Goal: Task Accomplishment & Management: Complete application form

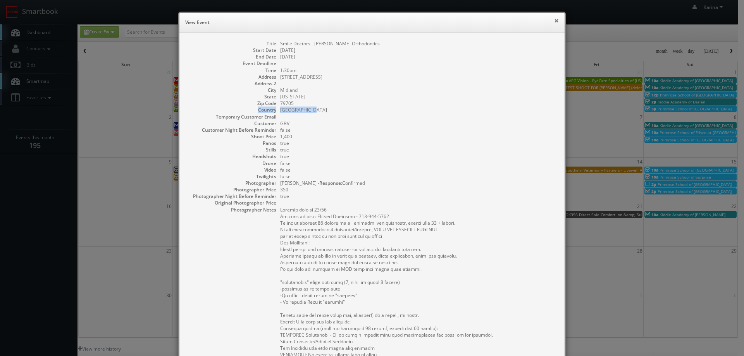
click at [554, 19] on button "×" at bounding box center [556, 20] width 5 height 5
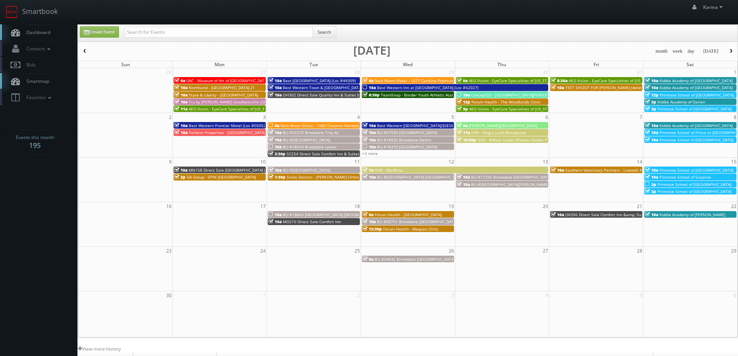
click at [83, 50] on span "button" at bounding box center [84, 51] width 5 height 5
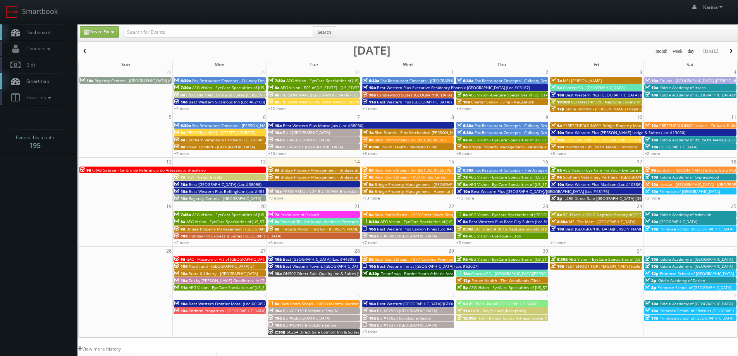
click at [374, 200] on link "+13 more" at bounding box center [371, 197] width 18 height 5
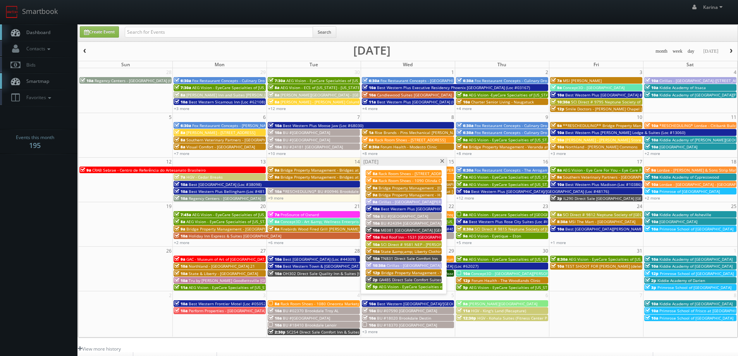
click at [393, 285] on span "AEG Vision - EyeCare Specialties of [US_STATE] – [PERSON_NAME] Eye Clinic ([PER…" at bounding box center [466, 286] width 174 height 5
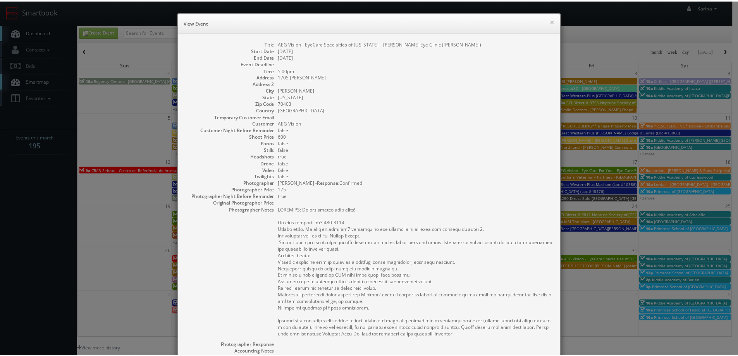
scroll to position [147, 0]
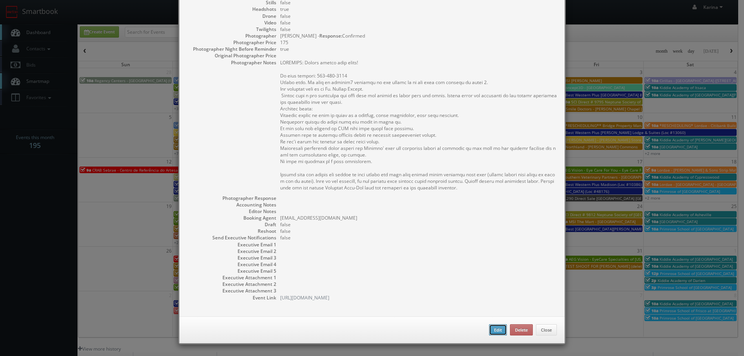
click at [496, 326] on button "Edit" at bounding box center [498, 330] width 18 height 12
type input "AEG Vision - EyeCare Specialties of [US_STATE] – [PERSON_NAME] Eye Clinic ([PER…"
type input "1705 S. Morrison"
type input "Hammond"
type input "70403"
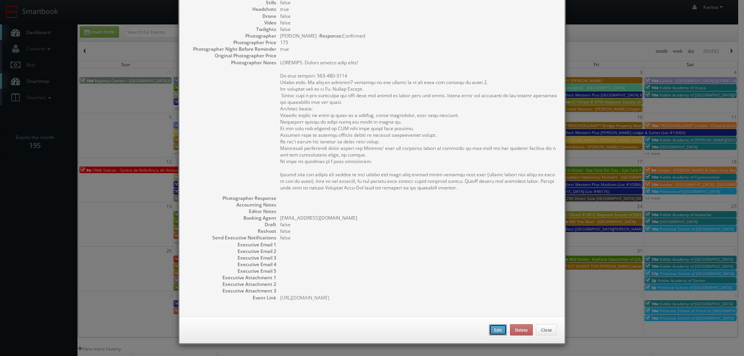
type input "600"
checkbox input "true"
type input "10/15/2025"
type input "10/17/2025"
type input "5:00pm"
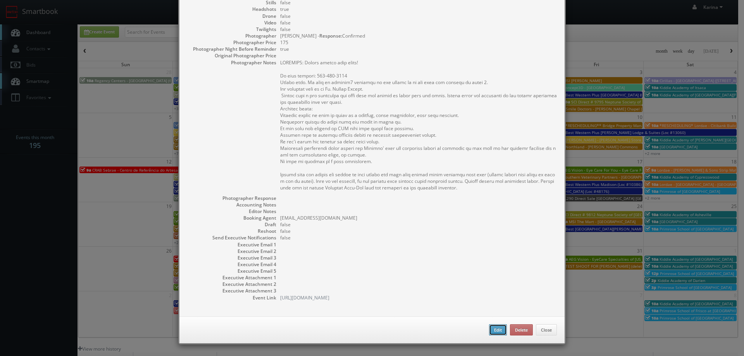
checkbox input "true"
type textarea "REMINDER: Please accept this shoot! On site contact: 985-345-2020 Stills only. …"
type input "175"
type input "600"
select select "[US_STATE]"
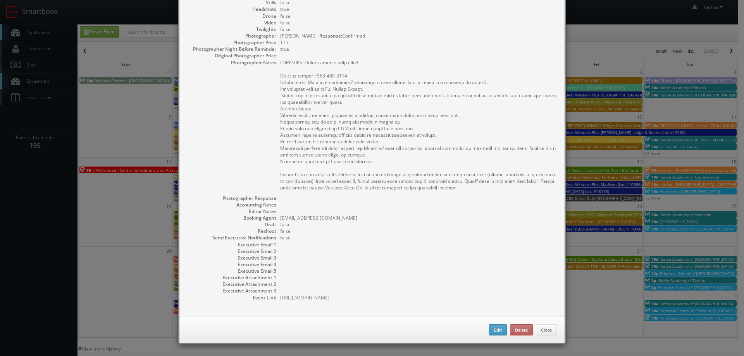
select select "fake4299@mg.cs3calendar.com"
select select "cmpopulis@gmail.com"
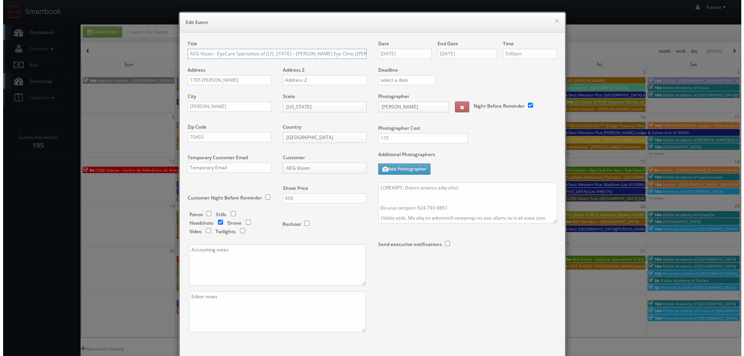
scroll to position [0, 2]
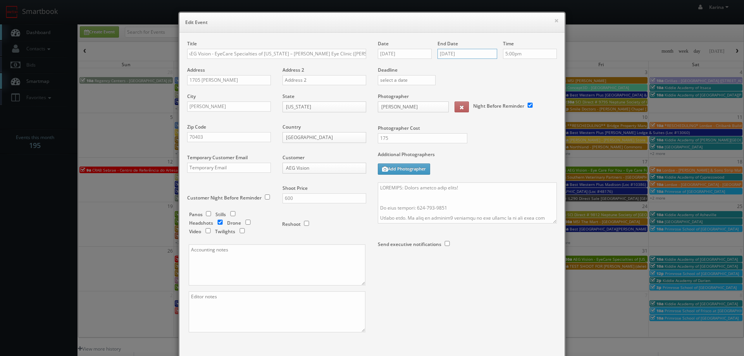
click at [452, 54] on input "10/17/2025" at bounding box center [467, 54] width 60 height 10
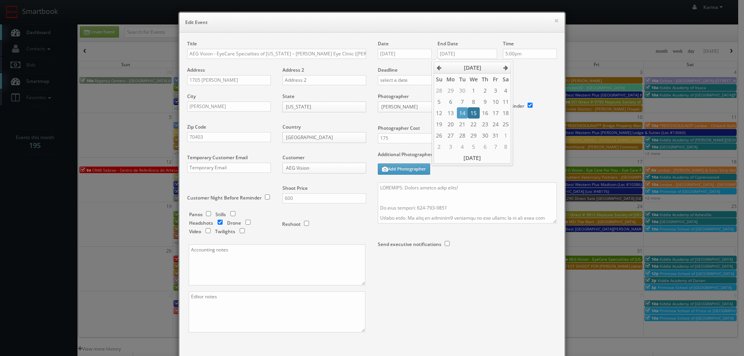
click at [474, 111] on td "15" at bounding box center [473, 112] width 12 height 11
type input "[DATE]"
click at [529, 151] on label "Additional Photographers" at bounding box center [467, 156] width 179 height 10
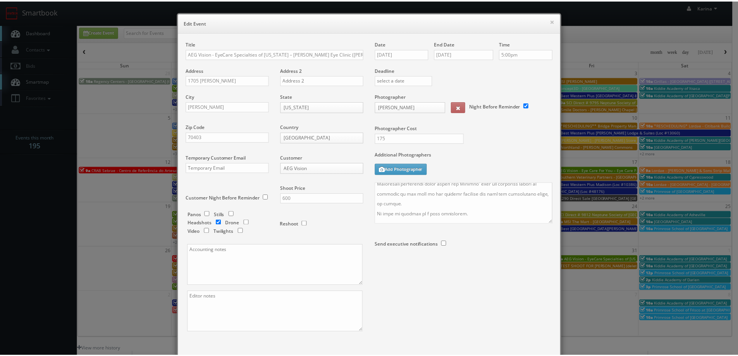
scroll to position [45, 0]
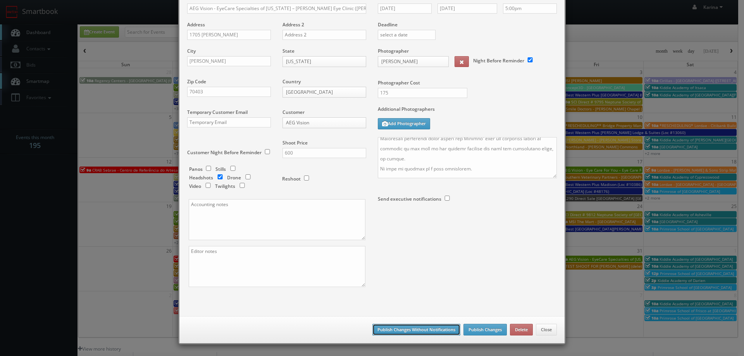
click at [404, 328] on button "Publish Changes Without Notifications" at bounding box center [416, 330] width 88 height 12
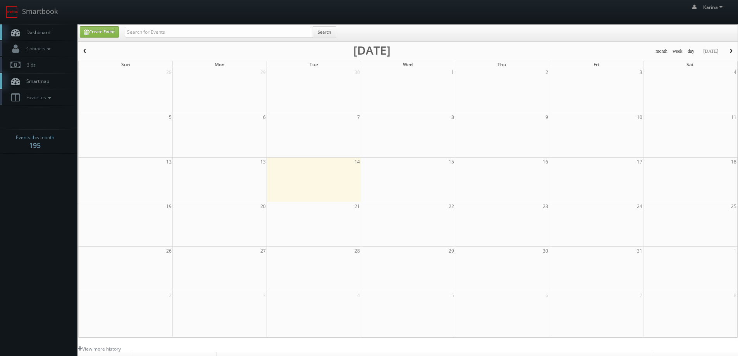
click at [42, 34] on span "Dashboard" at bounding box center [36, 32] width 28 height 7
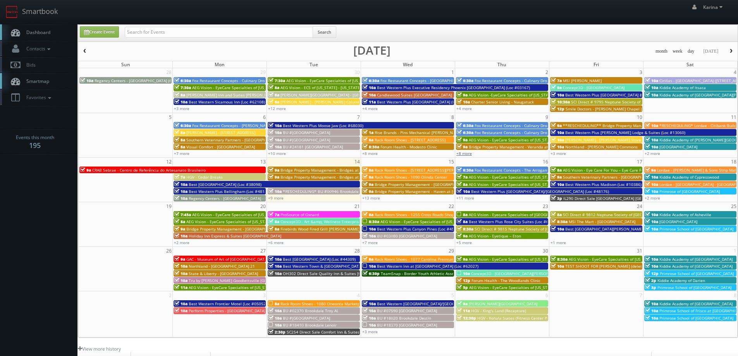
click at [466, 153] on link "+8 more" at bounding box center [463, 153] width 15 height 5
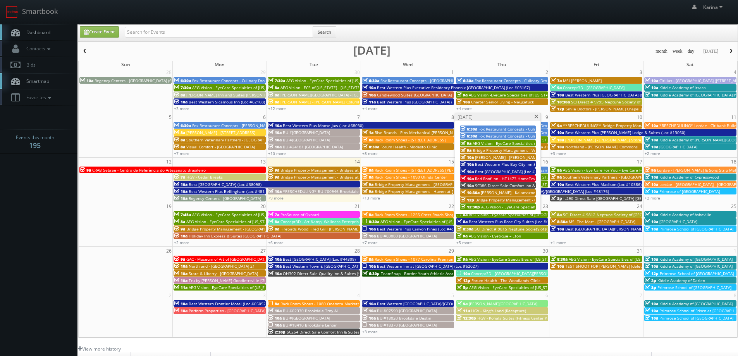
click at [536, 117] on span at bounding box center [536, 117] width 5 height 4
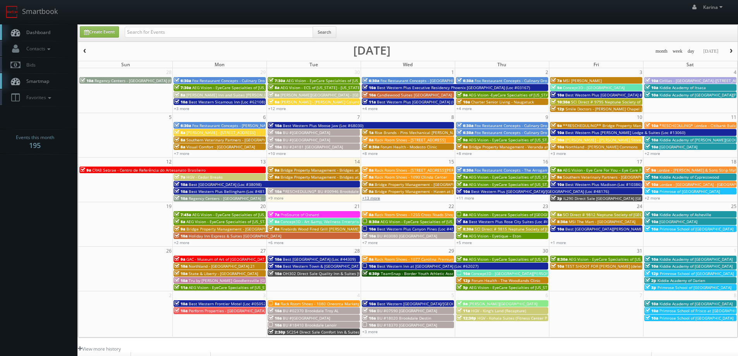
click at [373, 197] on link "+13 more" at bounding box center [371, 197] width 18 height 5
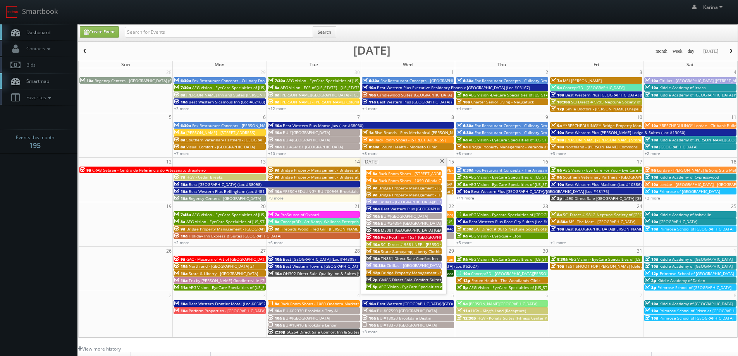
click at [462, 198] on link "+11 more" at bounding box center [465, 197] width 18 height 5
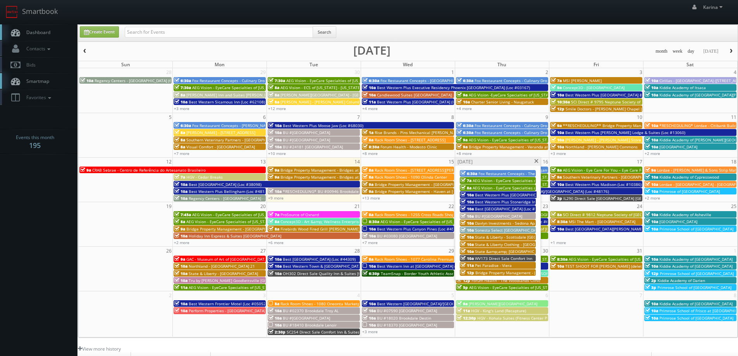
click at [331, 309] on span "BU #02370 Brookdale Troy AL" at bounding box center [311, 310] width 56 height 5
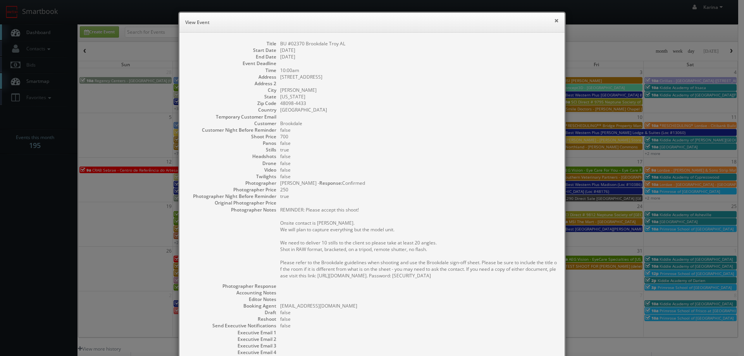
click at [554, 19] on button "×" at bounding box center [556, 20] width 5 height 5
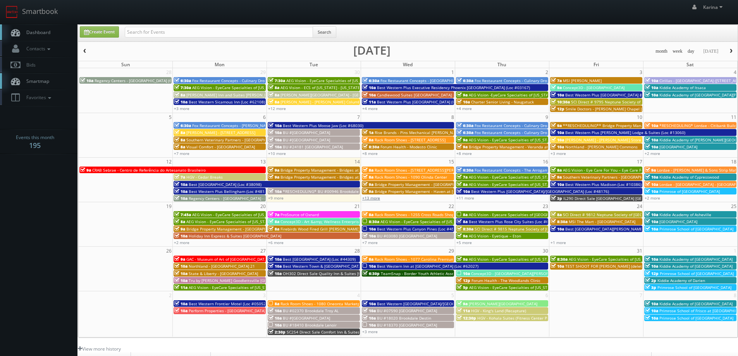
click at [374, 198] on link "+13 more" at bounding box center [371, 197] width 18 height 5
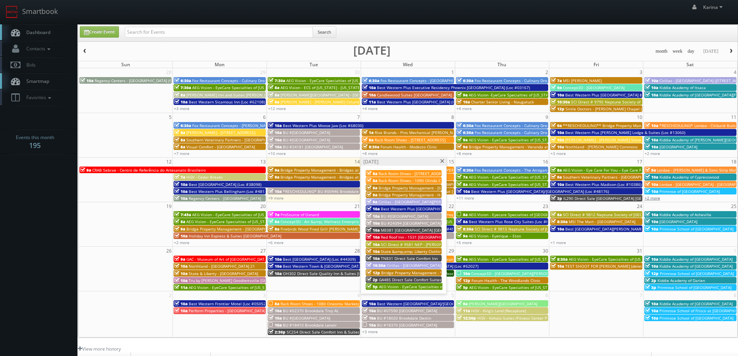
click at [655, 199] on link "+2 more" at bounding box center [651, 197] width 15 height 5
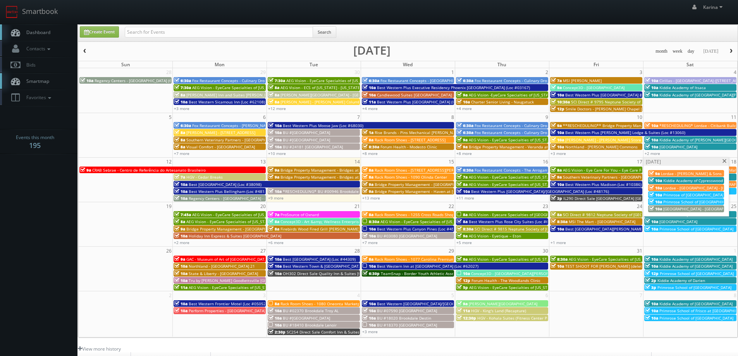
click at [675, 195] on span "Primrose of [GEOGRAPHIC_DATA]" at bounding box center [693, 194] width 60 height 5
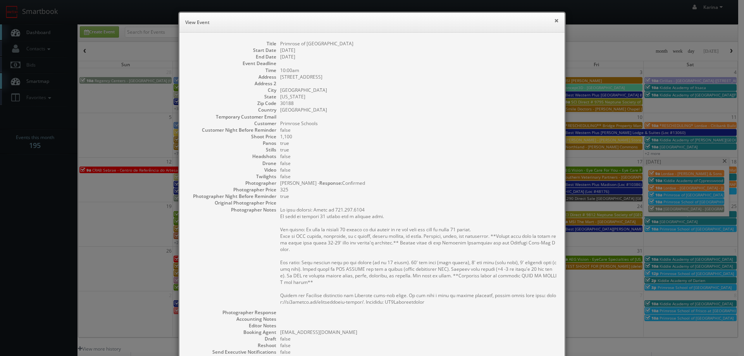
click at [554, 22] on button "×" at bounding box center [556, 20] width 5 height 5
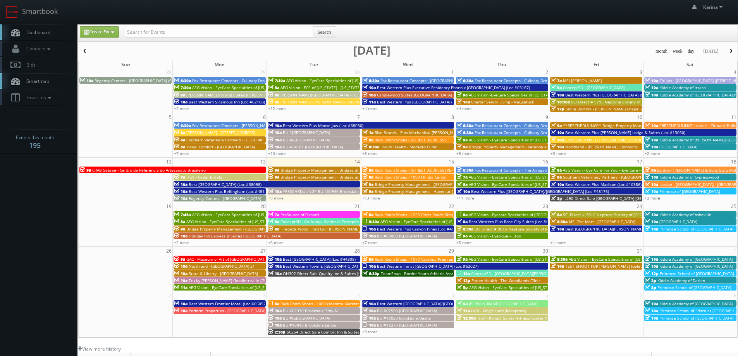
click at [652, 198] on link "+2 more" at bounding box center [651, 197] width 15 height 5
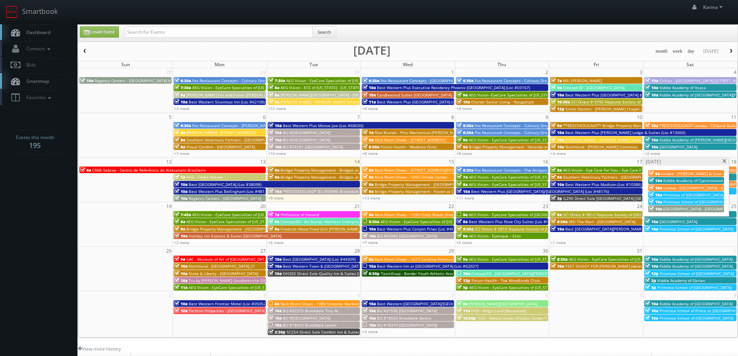
click at [678, 202] on span "Primrose School of [GEOGRAPHIC_DATA]" at bounding box center [700, 201] width 74 height 5
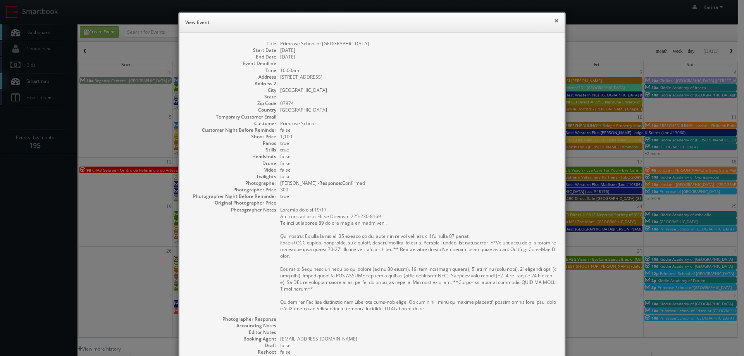
click at [554, 20] on button "×" at bounding box center [556, 20] width 5 height 5
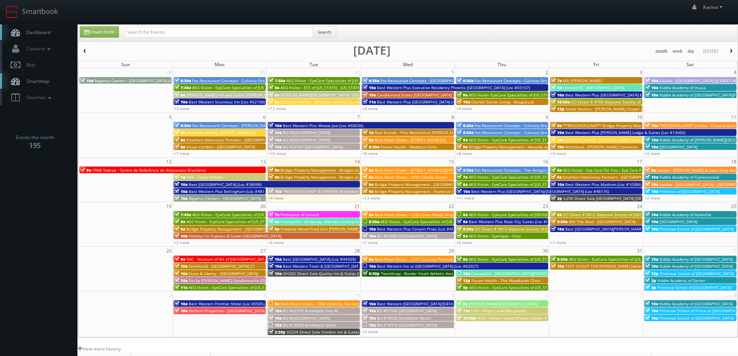
click at [681, 193] on span "Primrose of [GEOGRAPHIC_DATA]" at bounding box center [689, 191] width 60 height 5
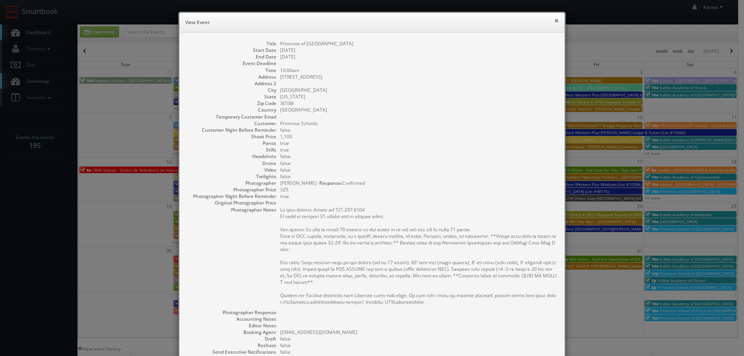
click at [554, 22] on button "×" at bounding box center [556, 20] width 5 height 5
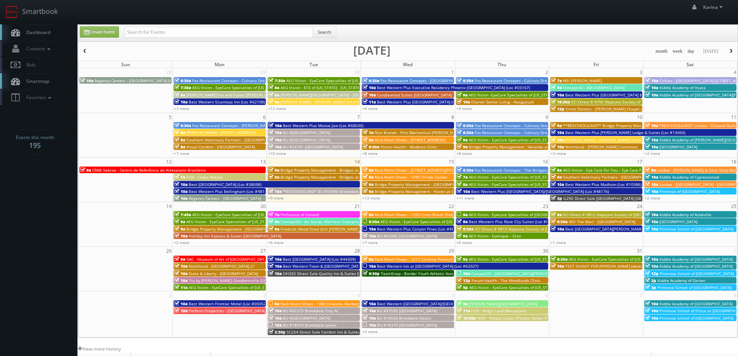
click at [38, 31] on span "Dashboard" at bounding box center [36, 32] width 28 height 7
click at [48, 34] on span "Dashboard" at bounding box center [36, 32] width 28 height 7
click at [650, 151] on link "+2 more" at bounding box center [651, 153] width 15 height 5
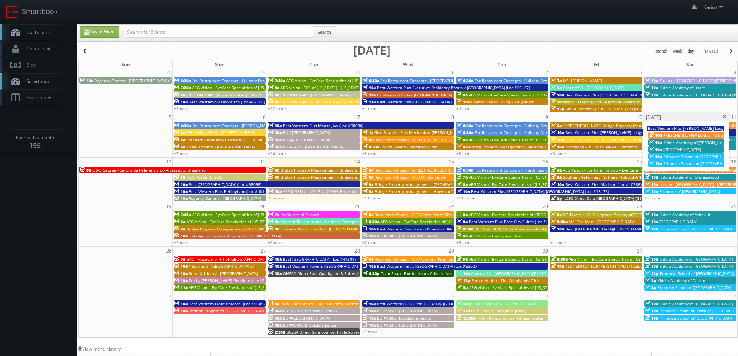
click at [678, 161] on span "Primrose School on Crosswater Parkway - Nocatee *WEATHER RESCHEDULE*" at bounding box center [735, 163] width 144 height 5
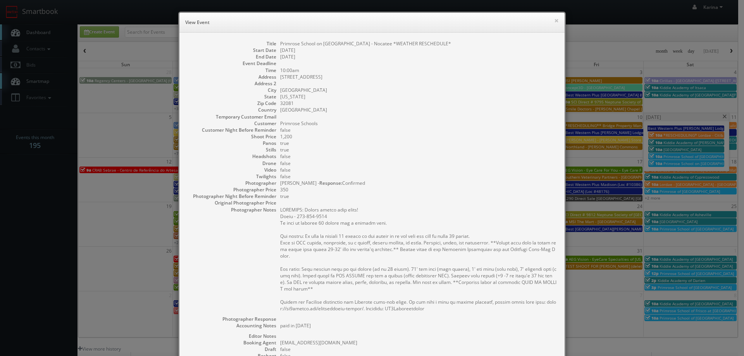
click at [550, 18] on div "× View Event" at bounding box center [371, 23] width 385 height 20
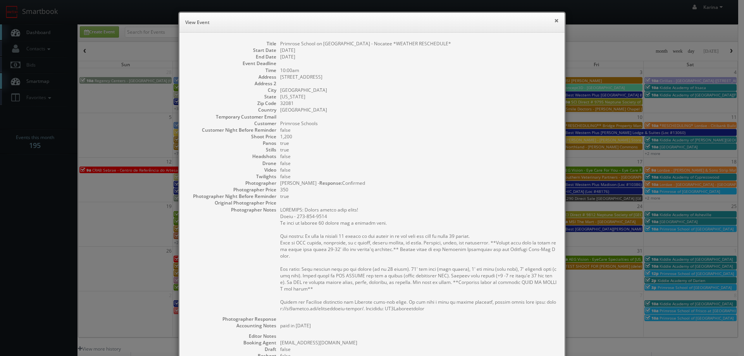
click at [554, 19] on button "×" at bounding box center [556, 20] width 5 height 5
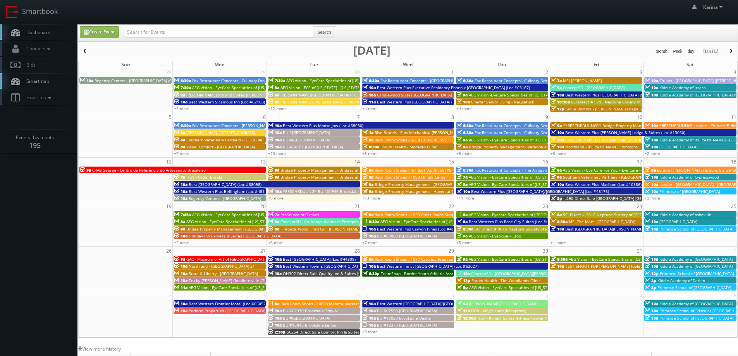
click at [278, 199] on link "+9 more" at bounding box center [275, 197] width 15 height 5
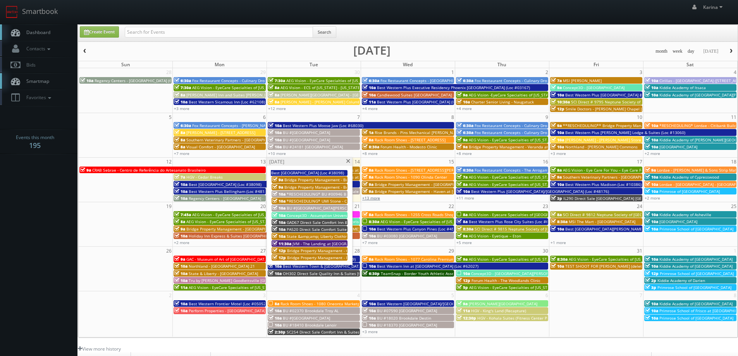
click at [376, 200] on link "+13 more" at bounding box center [371, 197] width 18 height 5
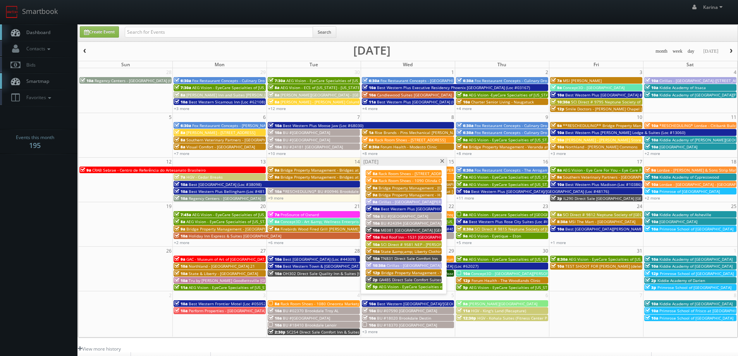
click at [404, 286] on span "AEG Vision - EyeCare Specialties of Louisiana – Bond-Wroten Eye Clinic (Hammond)" at bounding box center [466, 286] width 174 height 5
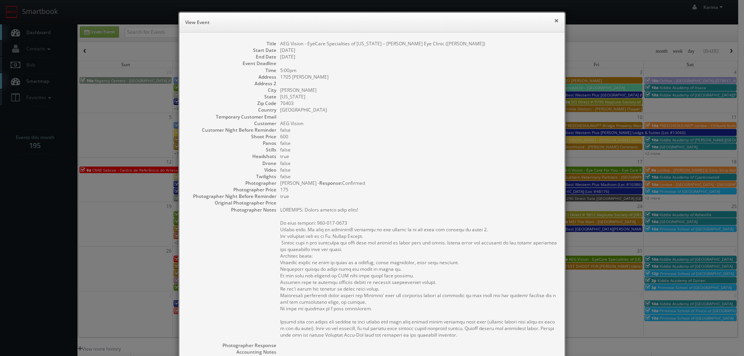
click at [554, 21] on button "×" at bounding box center [556, 20] width 5 height 5
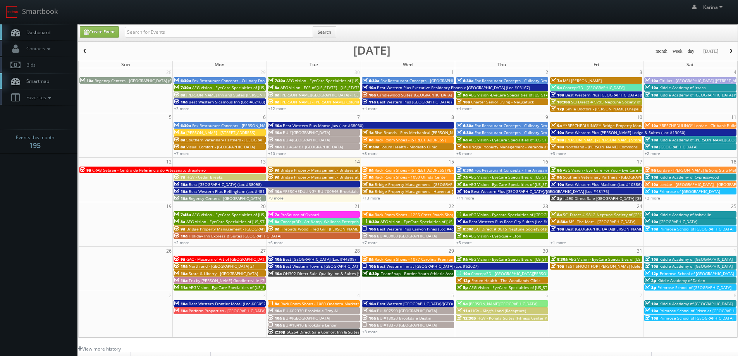
click at [277, 197] on link "+9 more" at bounding box center [275, 197] width 15 height 5
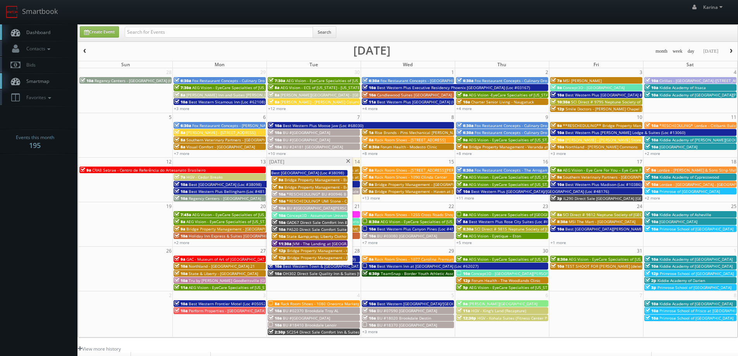
click at [347, 162] on span at bounding box center [347, 161] width 5 height 4
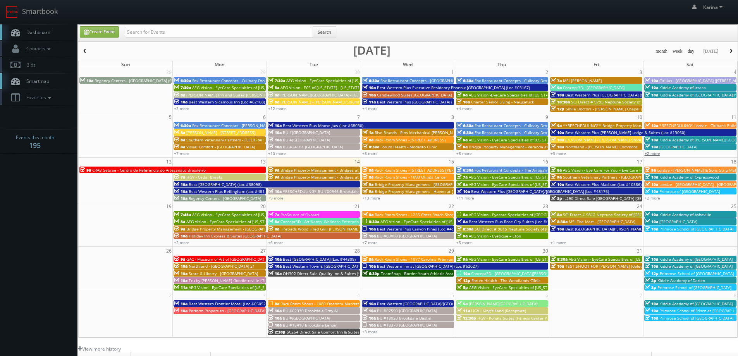
click at [659, 154] on link "+2 more" at bounding box center [651, 153] width 15 height 5
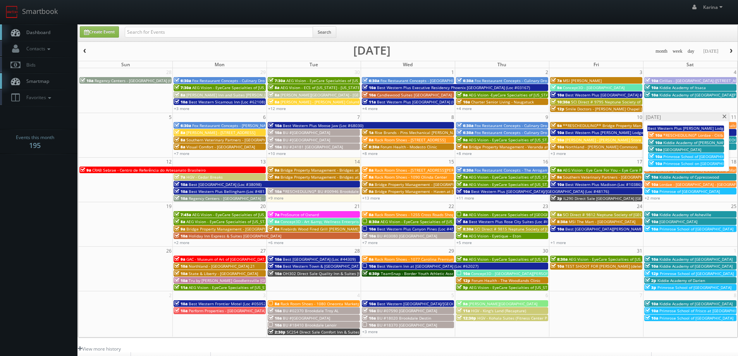
click at [678, 162] on span "Primrose School on Crosswater Parkway - Nocatee *WEATHER RESCHEDULE*" at bounding box center [735, 163] width 144 height 5
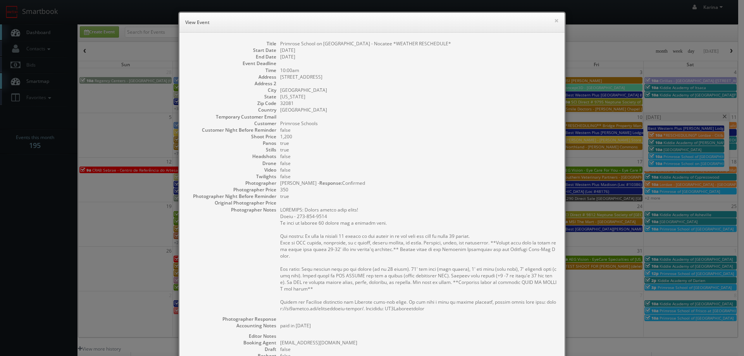
scroll to position [125, 0]
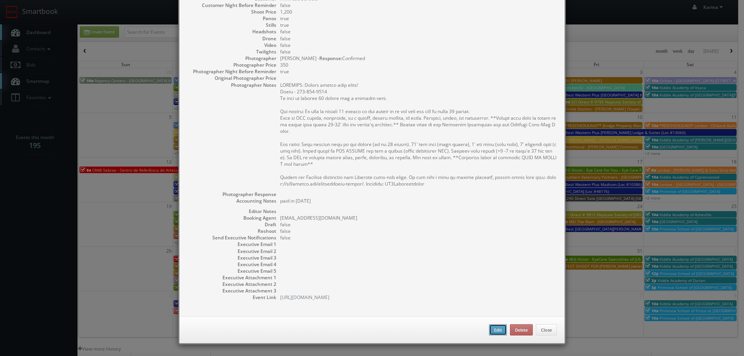
click at [491, 329] on button "Edit" at bounding box center [498, 330] width 18 height 12
type input "Primrose School on Crosswater Parkway - Nocatee *WEATHER RESCHEDULE*"
type input "785 Crosswater Pkwy"
type input "Ponte Vedra Beach"
type input "32081"
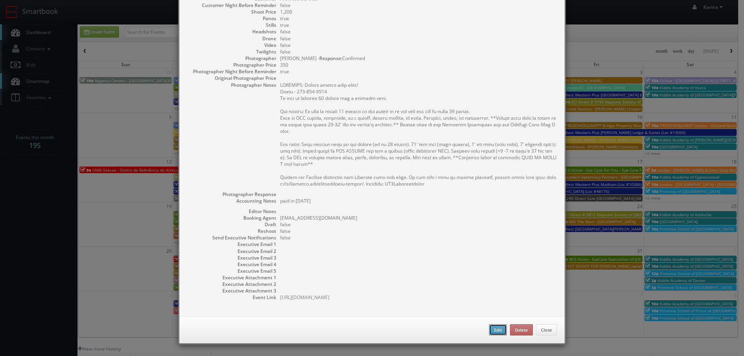
type input "1,200"
checkbox input "true"
type textarea "paid in Feb 2025"
type input "10/11/2025"
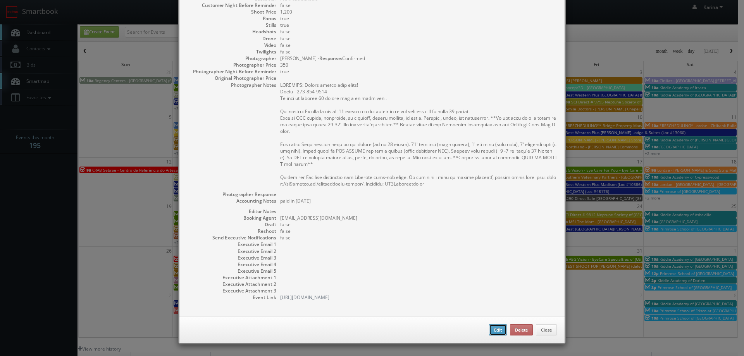
type input "10/11/2025"
type input "10:00am"
checkbox input "true"
type textarea "REMINDER: Please accept this shoot! Susan - 904-451-1527 We need to deliver 10 …"
select select "[US_STATE]"
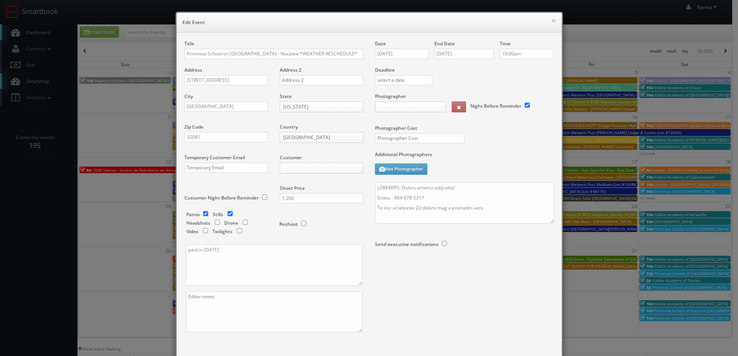
type input "1,200"
type input "350"
select select "fake96@mg.cs3calendar.com"
select select "tonybrucecat@gmail.com"
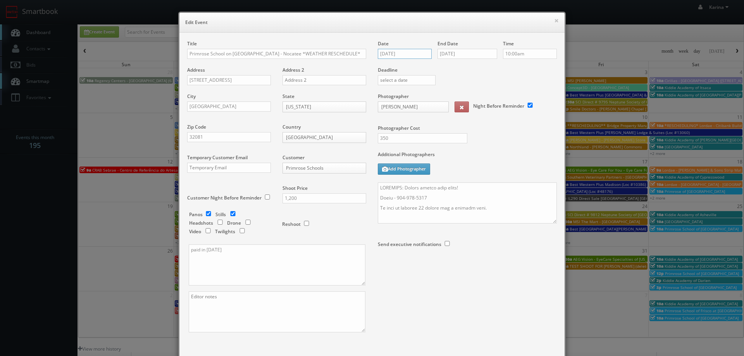
click at [404, 54] on input "10/11/2025" at bounding box center [405, 54] width 54 height 10
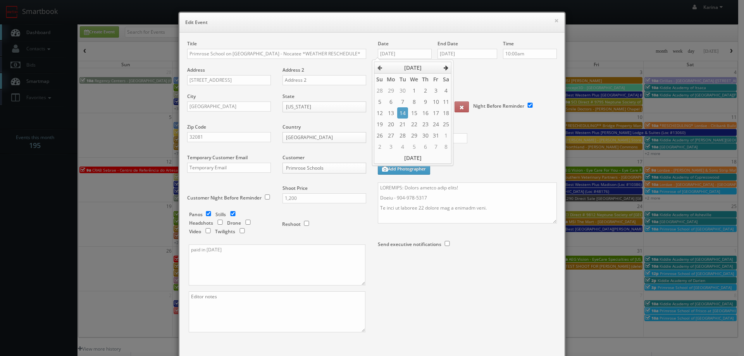
click at [441, 67] on th at bounding box center [446, 68] width 10 height 12
click at [446, 121] on td "22" at bounding box center [446, 124] width 10 height 11
type input "11/22/2025"
click at [461, 56] on input "10/11/2025" at bounding box center [467, 54] width 60 height 10
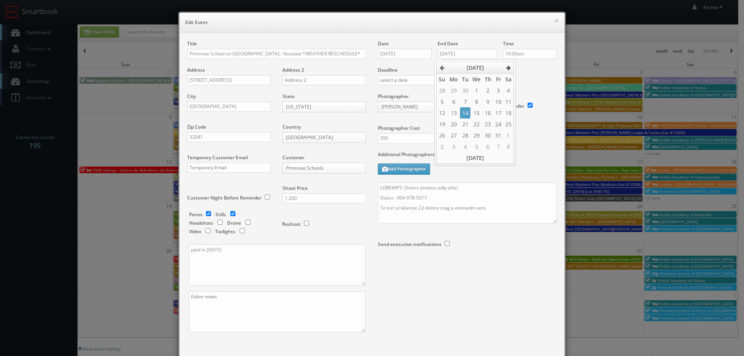
click at [505, 68] on th at bounding box center [508, 68] width 10 height 12
click at [509, 122] on td "22" at bounding box center [508, 124] width 10 height 11
type input "11/22/2025"
click at [531, 71] on label "Deadline" at bounding box center [467, 70] width 191 height 7
drag, startPoint x: 460, startPoint y: 187, endPoint x: 373, endPoint y: 180, distance: 87.4
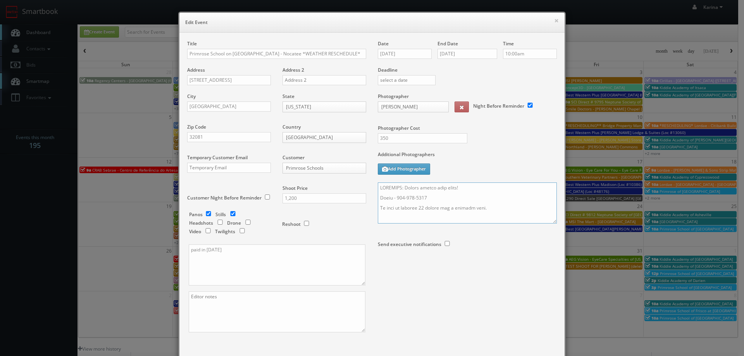
click at [373, 182] on div "Date 11/22/2025 End Date 11/22/2025 Time 10:00am Deadline Photographer Tony Cat…" at bounding box center [467, 161] width 191 height 243
type textarea "UPDATED TO NOV 22 Susan - 904-451-1527 We need to deliver 10 stills and a virtu…"
drag, startPoint x: 359, startPoint y: 52, endPoint x: 297, endPoint y: 53, distance: 61.6
click at [297, 53] on input "Primrose School on Crosswater Parkway - Nocatee *WEATHER RESCHEDULE*" at bounding box center [276, 54] width 179 height 10
type input "[GEOGRAPHIC_DATA] on [GEOGRAPHIC_DATA] - Nocatee"
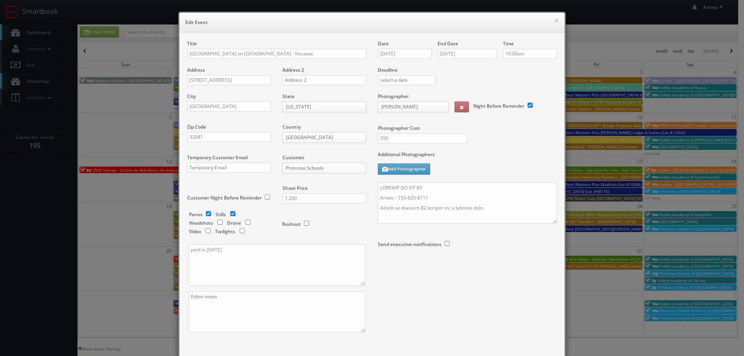
click at [422, 299] on div "Title Primrose School on Crosswater Parkway - Nocatee Address 785 Crosswater Pk…" at bounding box center [371, 193] width 381 height 306
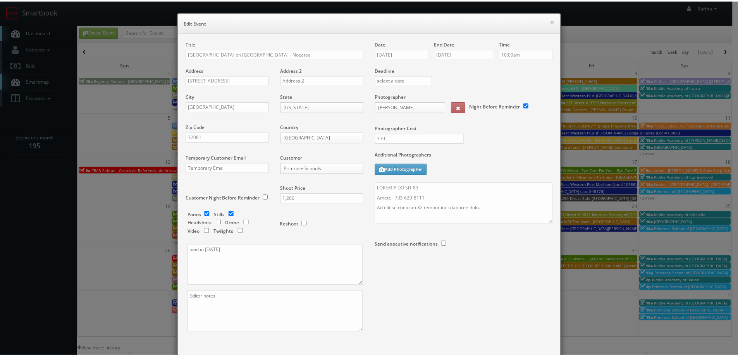
scroll to position [45, 0]
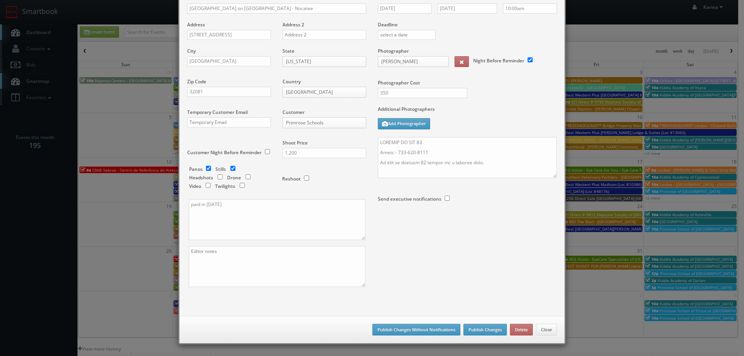
click at [496, 335] on div "Save as draft Publish Changes Without Notifications Publish Changes Delete Close" at bounding box center [371, 329] width 385 height 27
click at [492, 332] on button "Publish Changes" at bounding box center [484, 330] width 43 height 12
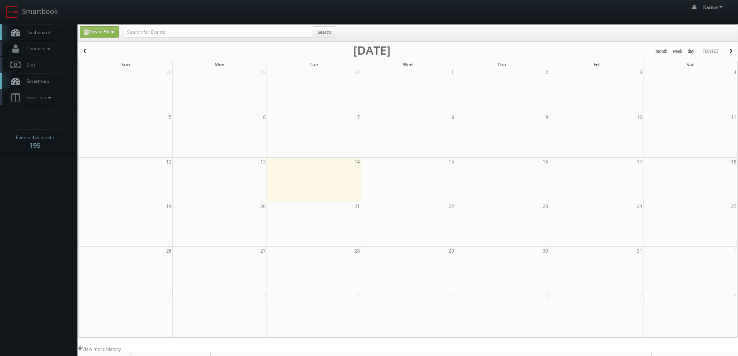
click at [49, 31] on span "Dashboard" at bounding box center [36, 32] width 28 height 7
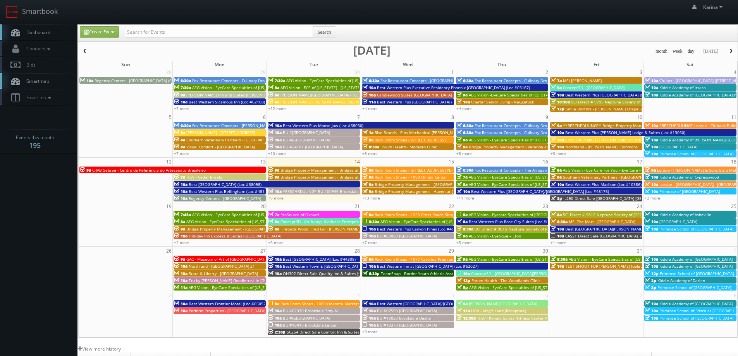
click at [24, 33] on span "Dashboard" at bounding box center [36, 32] width 28 height 7
click at [399, 171] on span "Rack Room Shoes - [STREET_ADDRESS][PERSON_NAME]" at bounding box center [424, 169] width 101 height 5
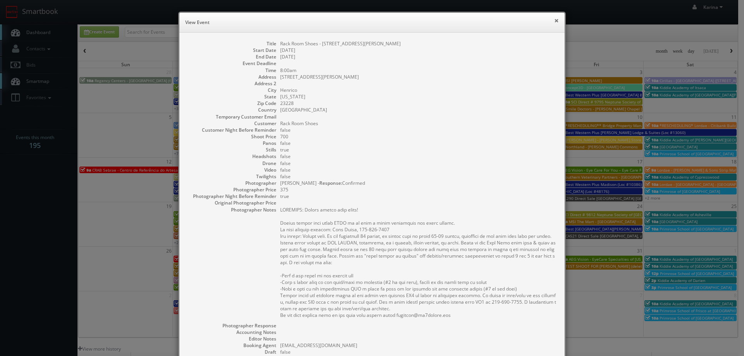
click at [554, 20] on button "×" at bounding box center [556, 20] width 5 height 5
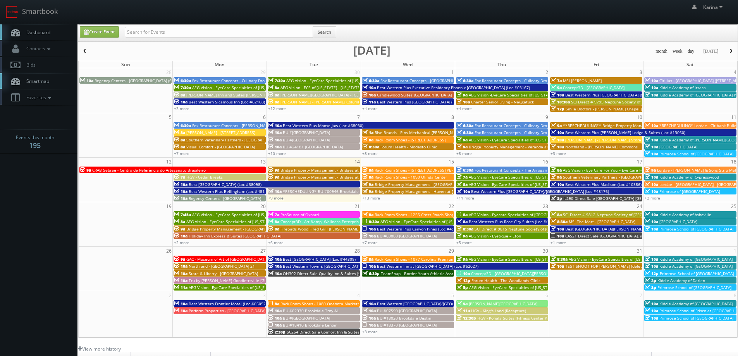
click at [277, 198] on link "+9 more" at bounding box center [275, 197] width 15 height 5
click at [381, 177] on span "Rack Room Shoes - 1090 Olinda Center" at bounding box center [410, 176] width 72 height 5
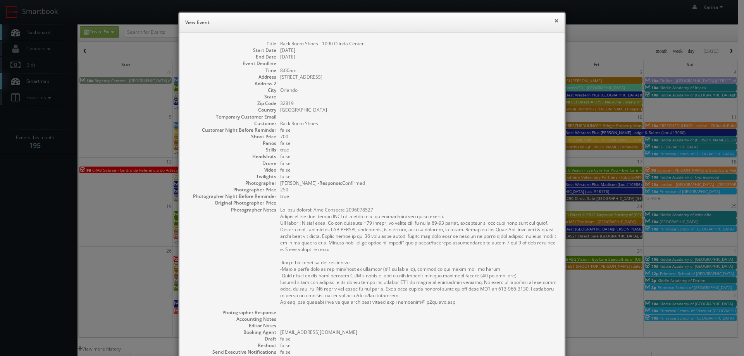
click at [555, 19] on button "×" at bounding box center [556, 20] width 5 height 5
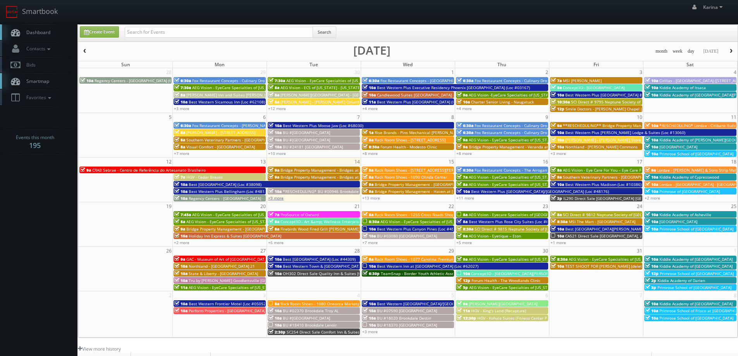
click at [273, 198] on link "+9 more" at bounding box center [275, 197] width 15 height 5
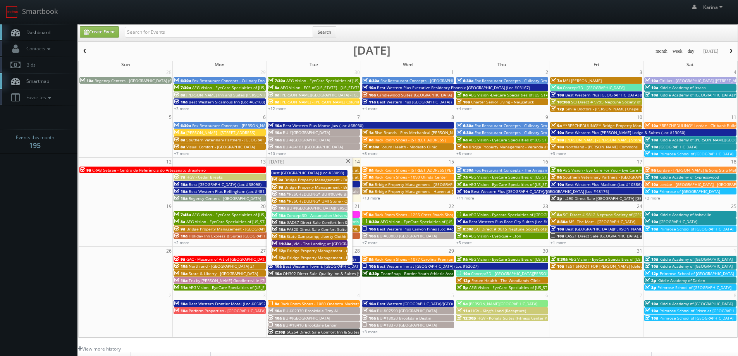
click at [371, 196] on link "+13 more" at bounding box center [371, 197] width 18 height 5
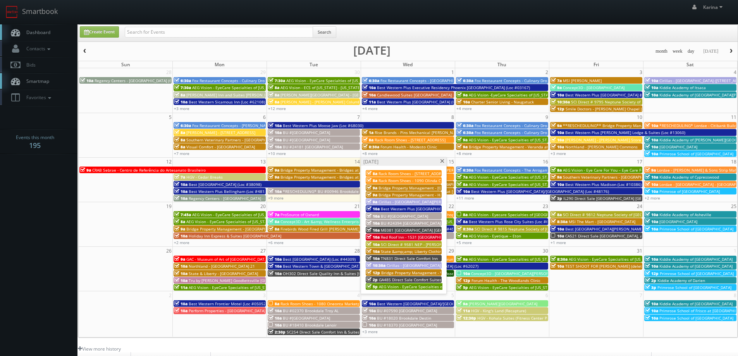
click at [392, 237] on span "Red Roof Inn - 1531 [GEOGRAPHIC_DATA] [GEOGRAPHIC_DATA]" at bounding box center [438, 236] width 114 height 5
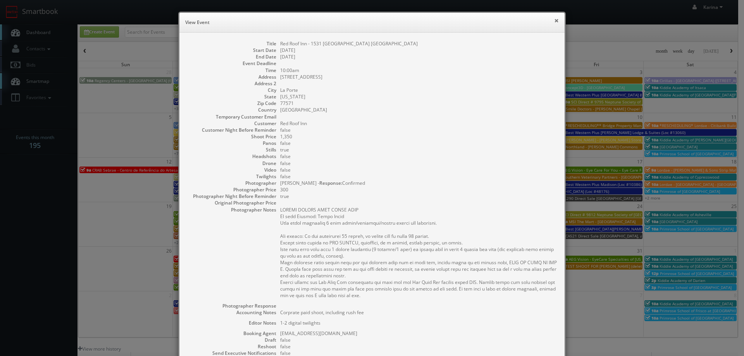
click at [554, 19] on button "×" at bounding box center [556, 20] width 5 height 5
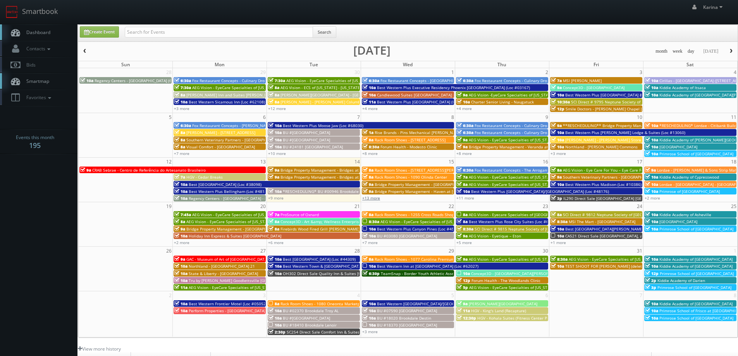
click at [373, 196] on link "+13 more" at bounding box center [371, 197] width 18 height 5
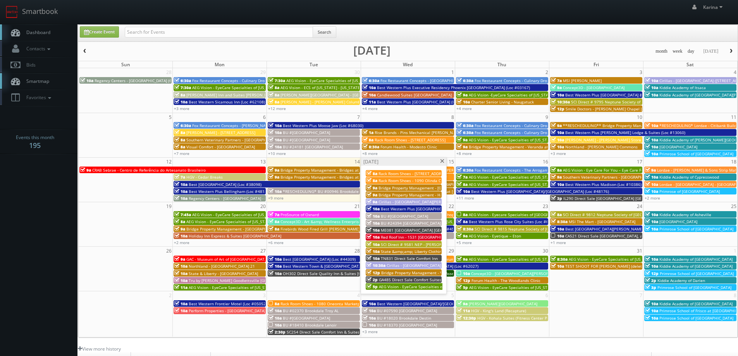
click at [411, 285] on span "AEG Vision - EyeCare Specialties of [US_STATE] – [PERSON_NAME] Eye Clinic ([PER…" at bounding box center [466, 286] width 174 height 5
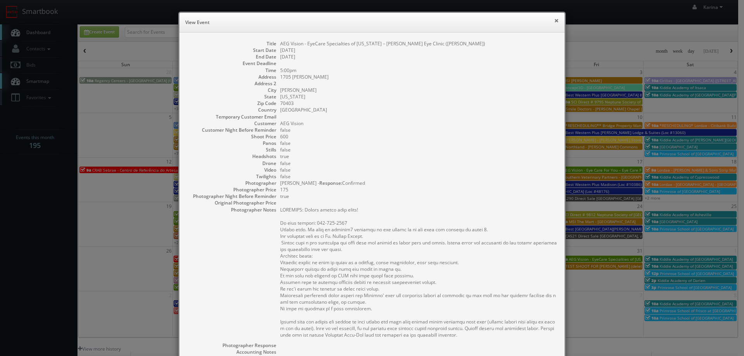
click at [554, 19] on button "×" at bounding box center [556, 20] width 5 height 5
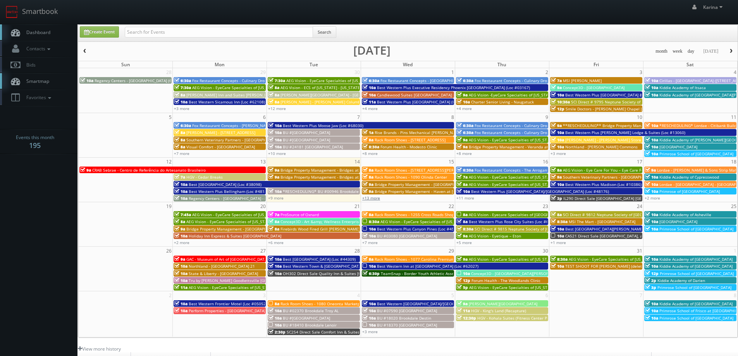
click at [373, 198] on link "+13 more" at bounding box center [371, 197] width 18 height 5
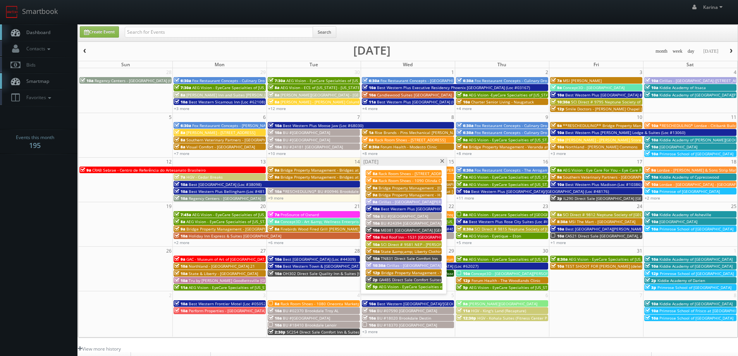
click at [45, 32] on span "Dashboard" at bounding box center [36, 32] width 28 height 7
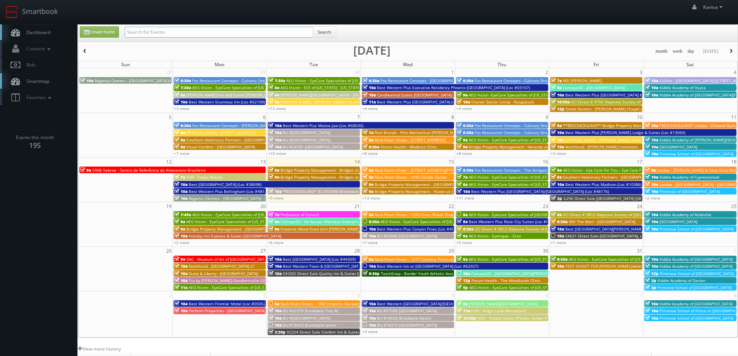
click at [178, 30] on input "text" at bounding box center [219, 32] width 188 height 11
type input "[PERSON_NAME]"
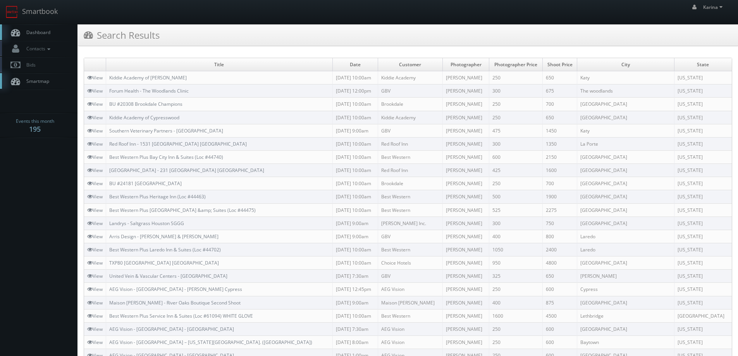
click at [57, 32] on link "Dashboard" at bounding box center [38, 32] width 77 height 16
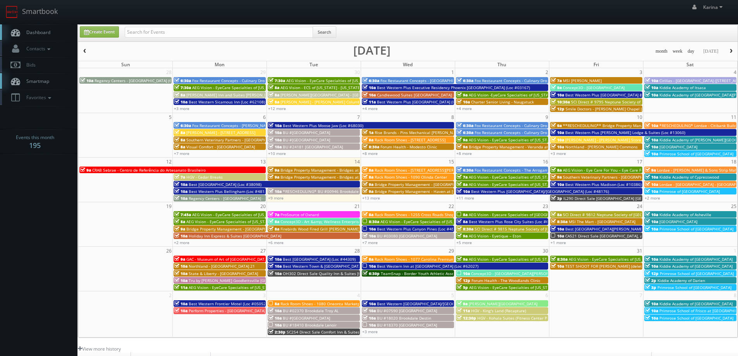
click at [48, 30] on span "Dashboard" at bounding box center [36, 32] width 28 height 7
click at [104, 36] on link "Create Event" at bounding box center [99, 31] width 39 height 11
type input "10/14/2025"
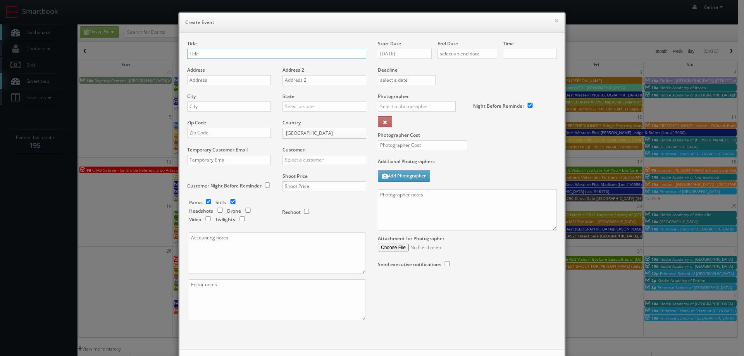
checkbox input "true"
type input "10:00am"
checkbox input "true"
type input "Primrose School of [GEOGRAPHIC_DATA]"
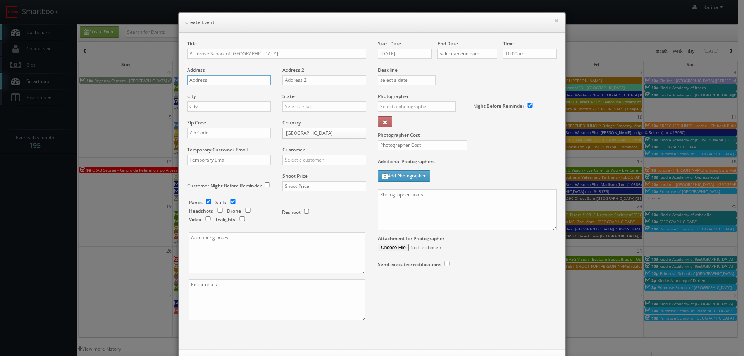
click at [195, 78] on input "text" at bounding box center [229, 80] width 84 height 10
paste input "4301 E Renner Rd"
type input "4301 E Renner Rd"
click at [201, 107] on input "text" at bounding box center [229, 106] width 84 height 10
type input "Richardson"
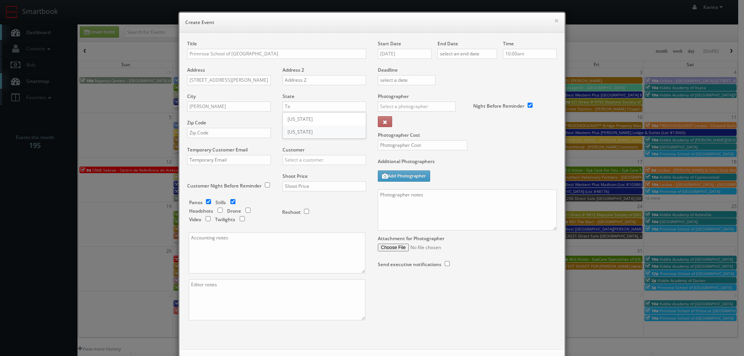
click at [289, 131] on div "[US_STATE]" at bounding box center [324, 131] width 83 height 13
type input "[US_STATE]"
click at [206, 134] on input "text" at bounding box center [229, 133] width 84 height 10
type input "75082"
click at [298, 160] on input "text" at bounding box center [324, 160] width 84 height 10
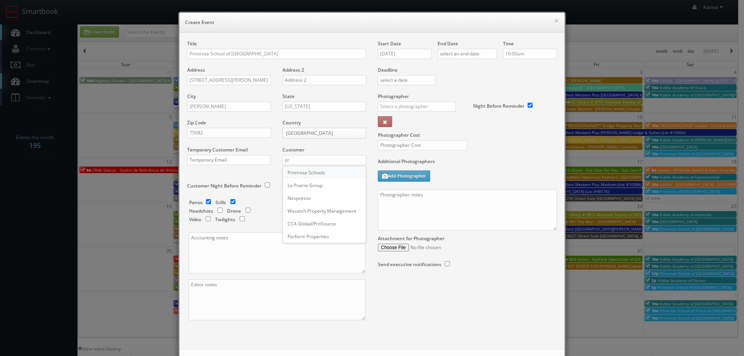
click at [314, 174] on div "Primrose Schools" at bounding box center [324, 172] width 83 height 13
type input "Primrose Schools"
click at [287, 187] on input "text" at bounding box center [324, 186] width 84 height 10
type input "1,200"
click at [410, 57] on input "10/14/2025" at bounding box center [405, 54] width 54 height 10
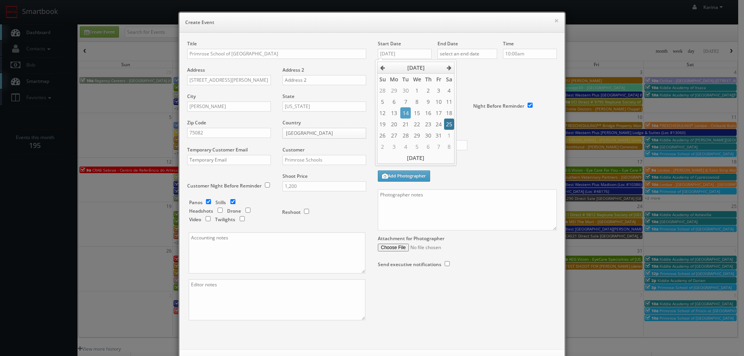
click at [449, 124] on td "25" at bounding box center [449, 124] width 10 height 11
type input "10/25/2025"
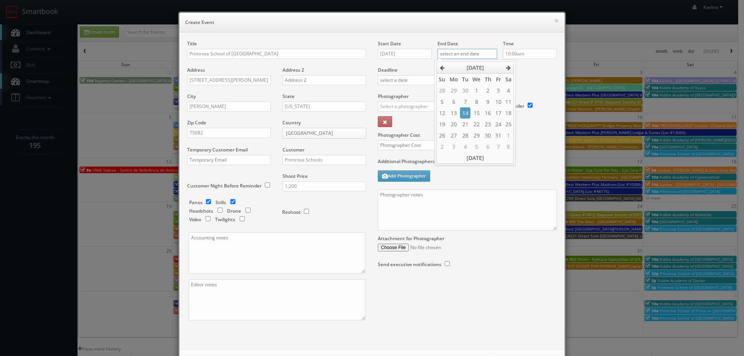
click at [457, 53] on input "text" at bounding box center [467, 54] width 60 height 10
click at [507, 123] on td "25" at bounding box center [508, 124] width 10 height 11
type input "10/25/2025"
click at [522, 67] on label "Deadline" at bounding box center [467, 70] width 191 height 7
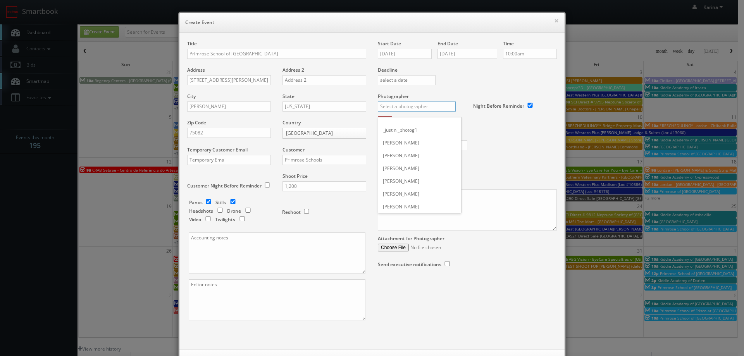
click at [403, 107] on input "text" at bounding box center [417, 106] width 78 height 10
click at [405, 123] on div "Steve Wheeler" at bounding box center [419, 123] width 83 height 13
type input "Steve Wheeler"
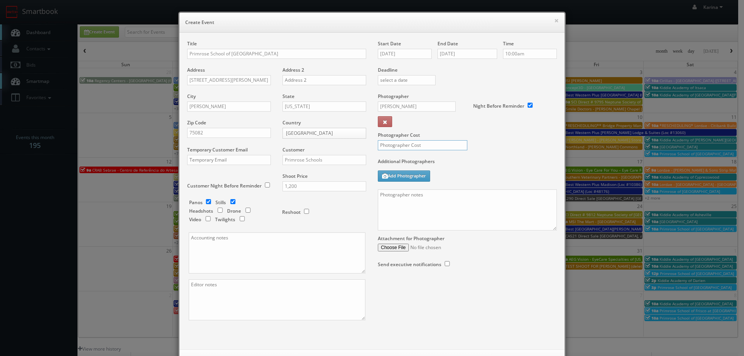
click at [388, 144] on input "text" at bounding box center [422, 145] width 89 height 10
type input "300"
click at [406, 198] on textarea at bounding box center [467, 209] width 179 height 41
paste textarea "We need to deliver 10 stills and a virtual tour. For stills: We need to deliver…"
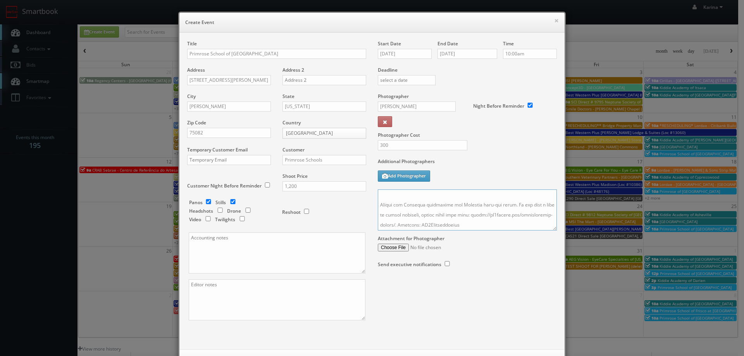
scroll to position [179, 0]
click at [431, 227] on textarea at bounding box center [467, 209] width 179 height 41
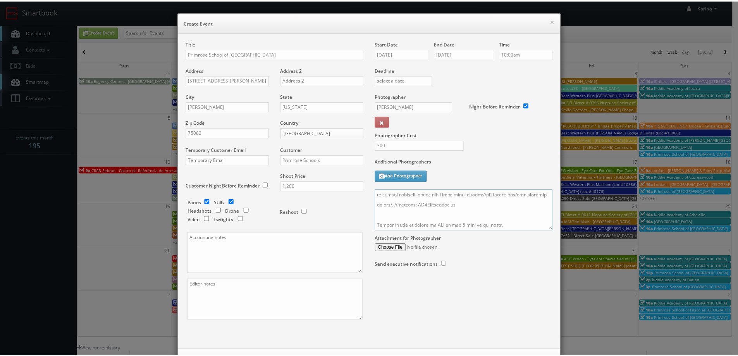
scroll to position [33, 0]
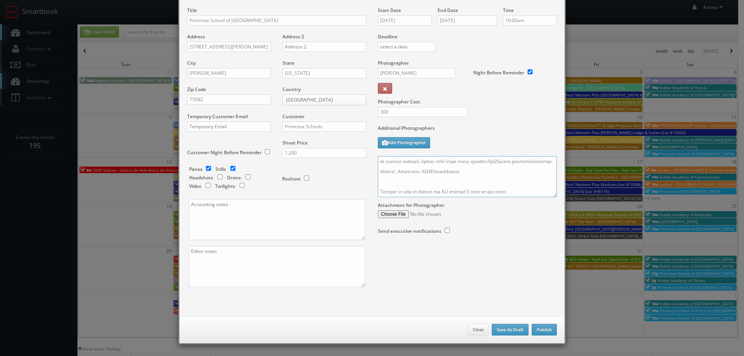
type textarea "On site: Justine - 972-671-5437 We need to deliver 10 stills and a virtual tour…"
click at [541, 325] on button "Publish" at bounding box center [543, 330] width 25 height 12
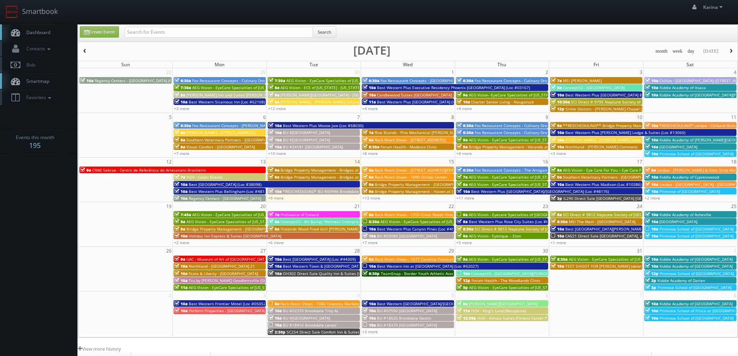
click at [36, 27] on link "Dashboard" at bounding box center [38, 32] width 77 height 16
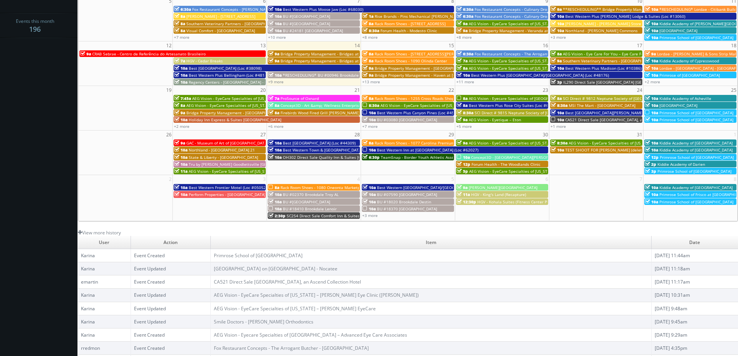
scroll to position [141, 0]
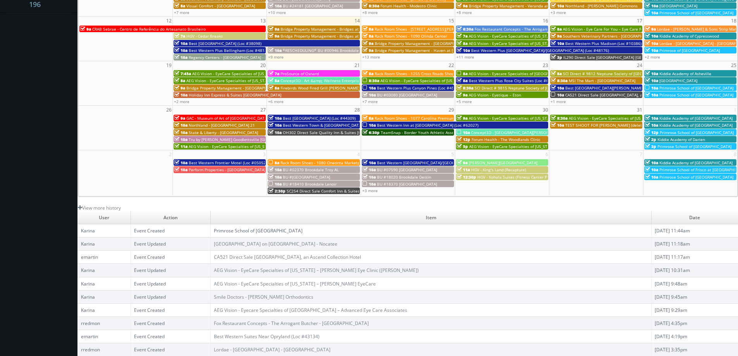
click at [286, 229] on link "Primrose School of [GEOGRAPHIC_DATA]" at bounding box center [258, 230] width 89 height 7
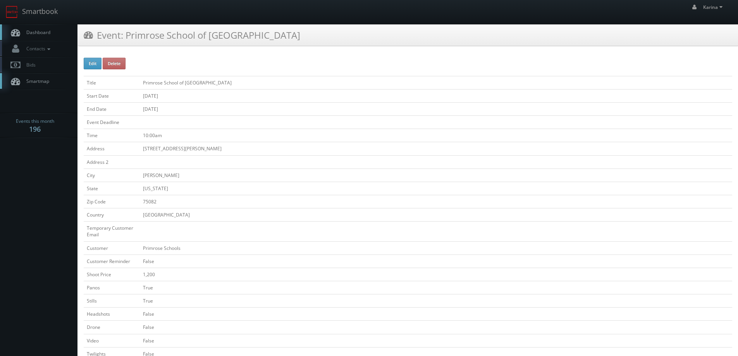
scroll to position [155, 0]
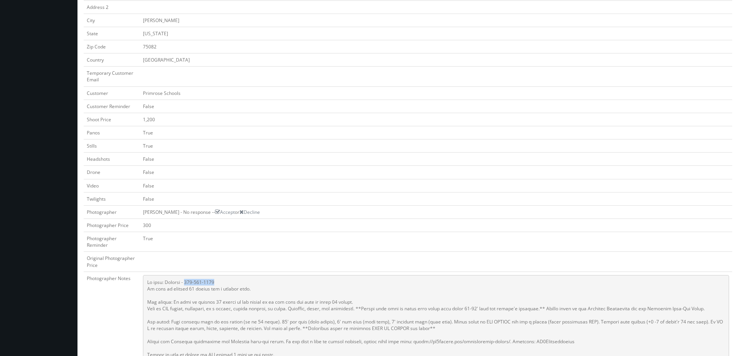
drag, startPoint x: 214, startPoint y: 280, endPoint x: 254, endPoint y: 289, distance: 40.9
click at [184, 282] on pre at bounding box center [436, 318] width 586 height 87
copy pre "[PHONE_NUMBER]"
drag, startPoint x: 252, startPoint y: 137, endPoint x: 254, endPoint y: 128, distance: 9.5
click at [252, 137] on td "True" at bounding box center [436, 132] width 592 height 13
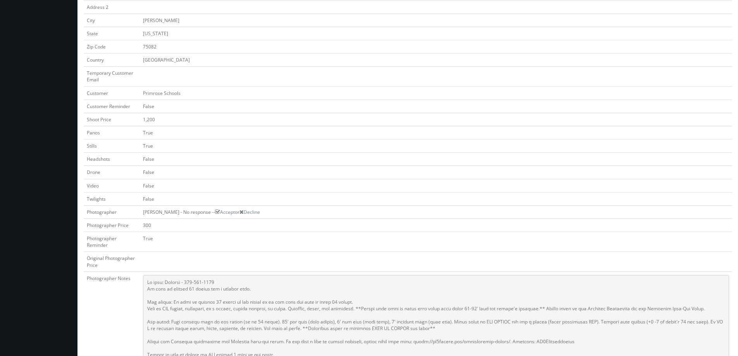
scroll to position [0, 0]
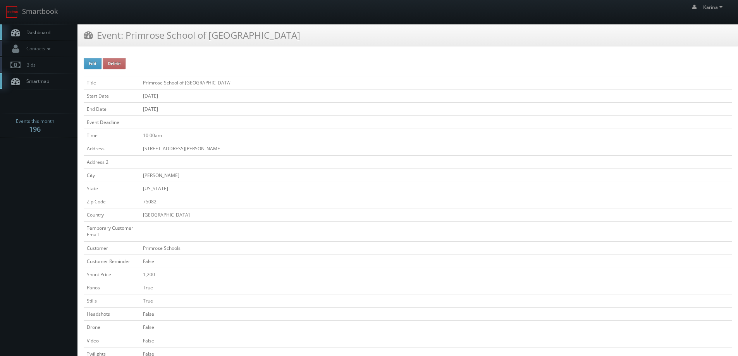
click at [44, 31] on span "Dashboard" at bounding box center [36, 32] width 28 height 7
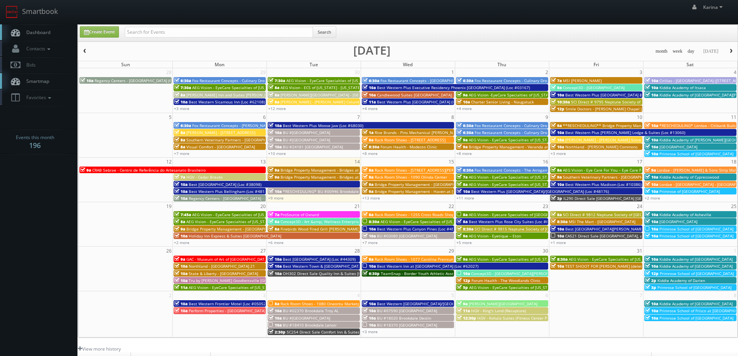
click at [35, 31] on span "Dashboard" at bounding box center [36, 32] width 28 height 7
click at [279, 199] on link "+9 more" at bounding box center [275, 197] width 15 height 5
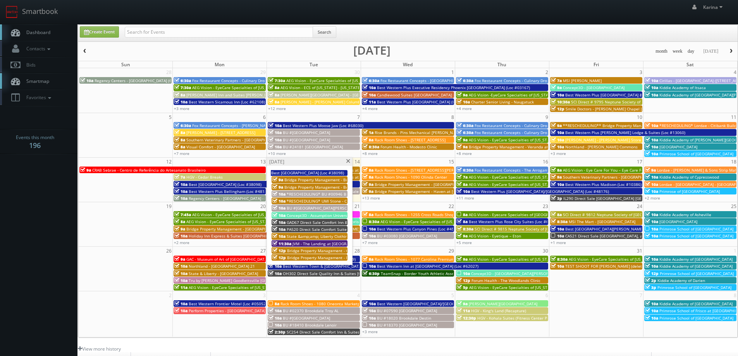
click at [44, 35] on span "Dashboard" at bounding box center [36, 32] width 28 height 7
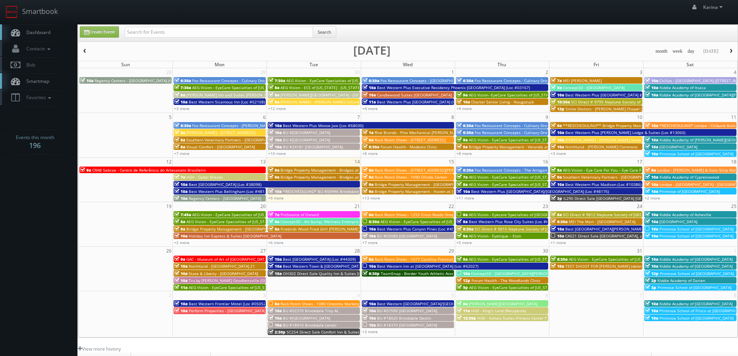
click at [66, 173] on body "Smartbook Toggle Side Navigation Toggle Top Navigation [PERSON_NAME] [PERSON_NA…" at bounding box center [369, 248] width 738 height 497
